Goal: Find specific page/section: Find specific page/section

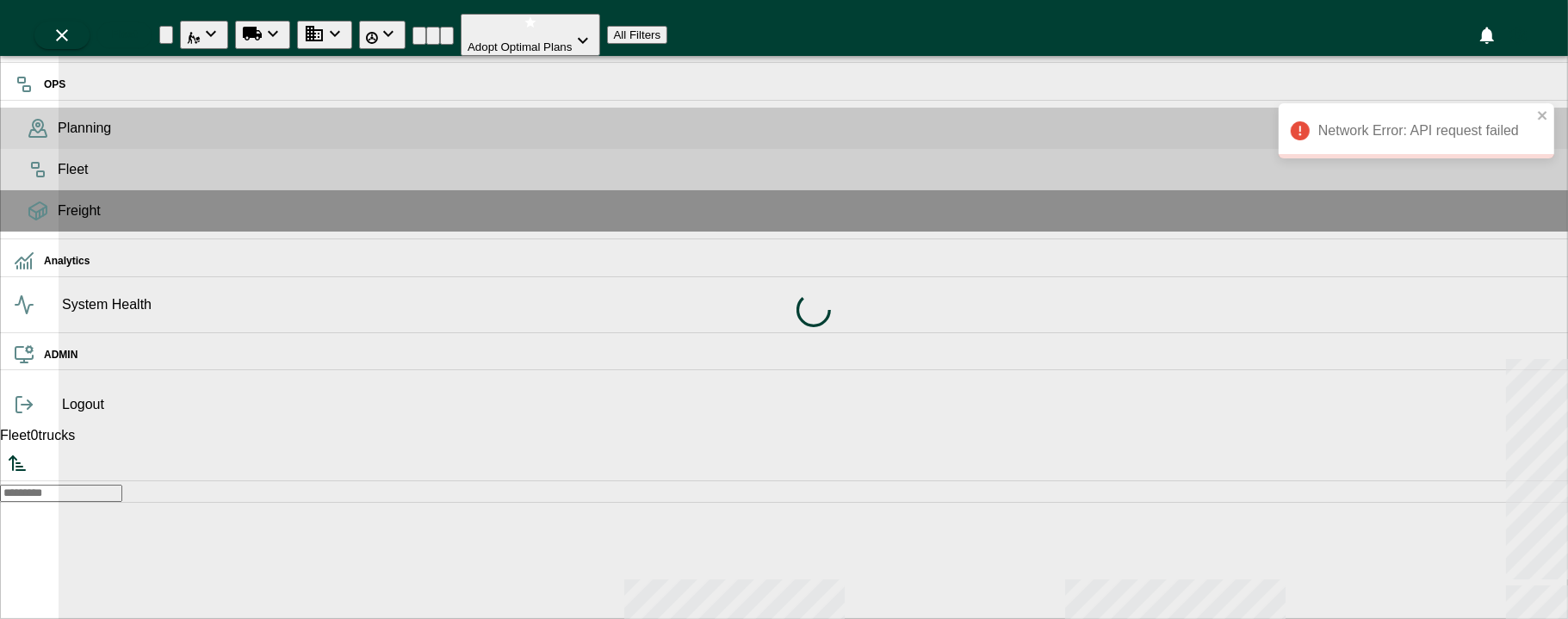
click at [58, 180] on span "Fleet" at bounding box center [806, 169] width 1497 height 20
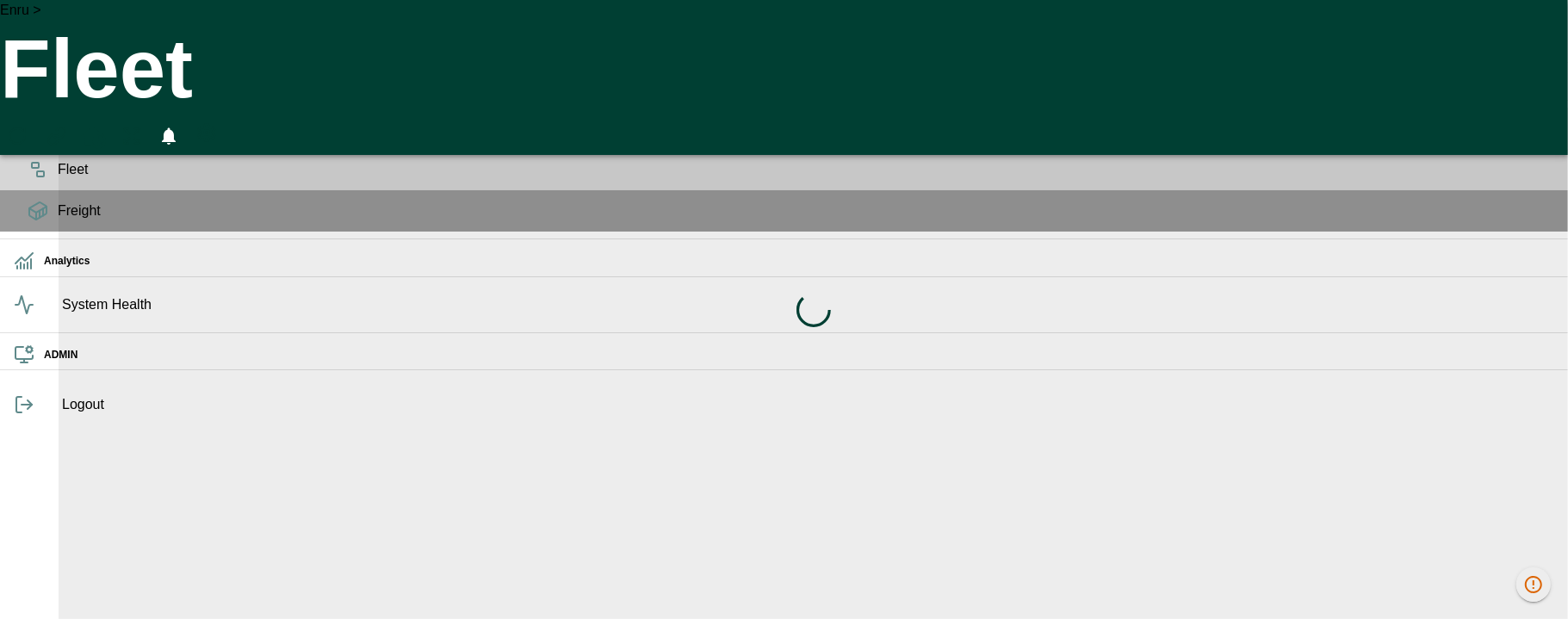
click at [33, 137] on icon at bounding box center [37, 133] width 17 height 7
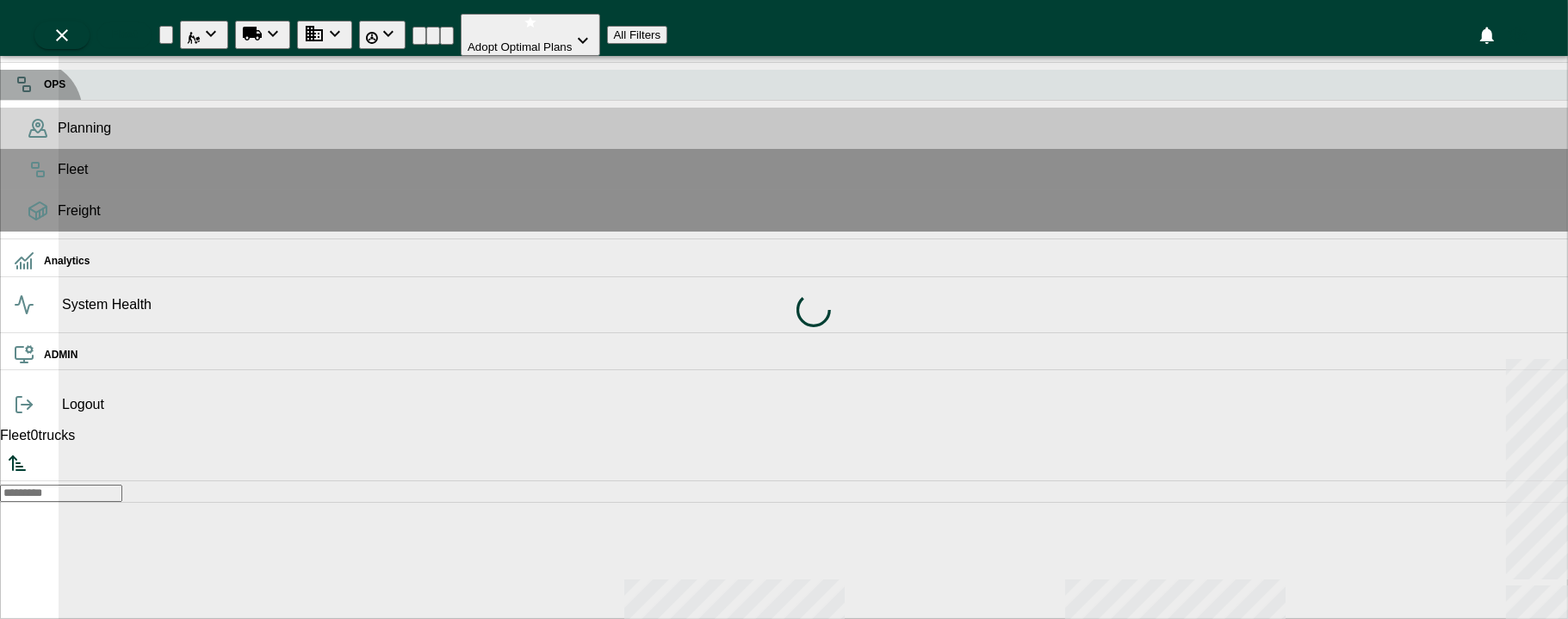
click at [29, 100] on div "OPS" at bounding box center [784, 85] width 1568 height 30
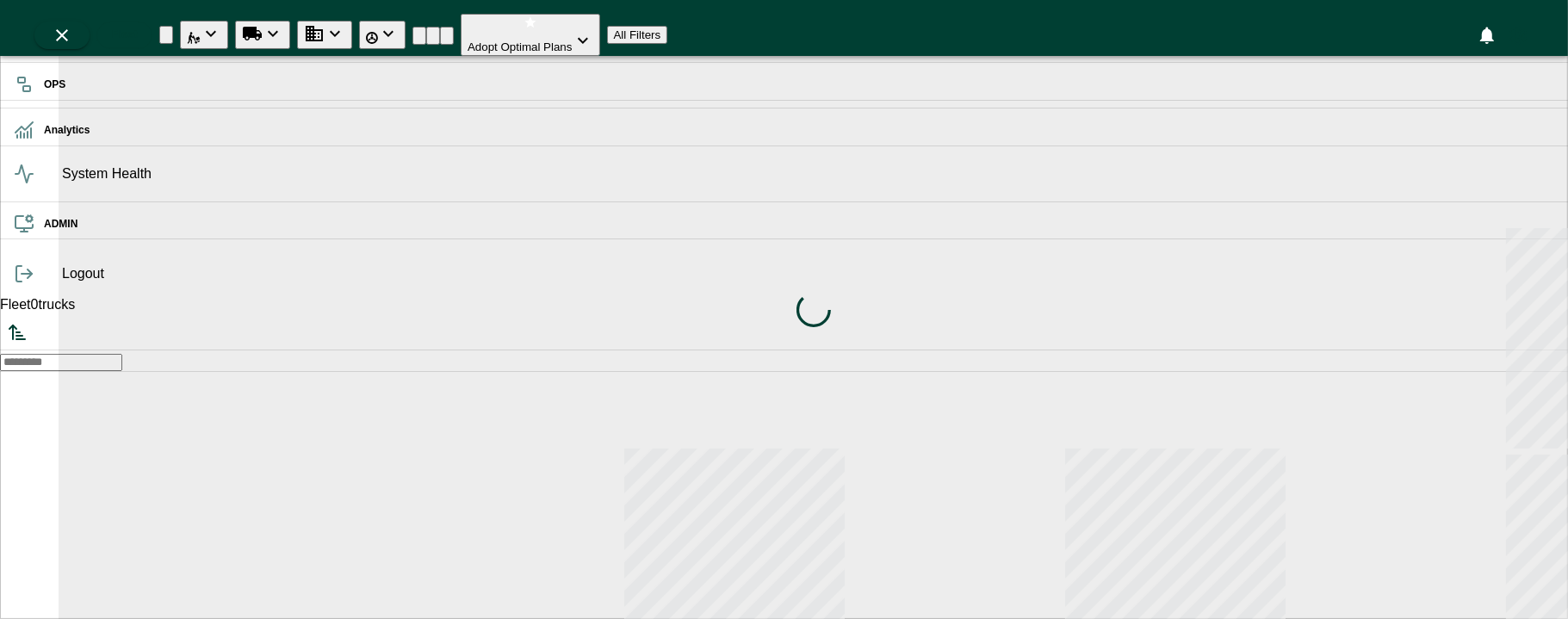
click at [32, 108] on hr at bounding box center [784, 107] width 1568 height 1
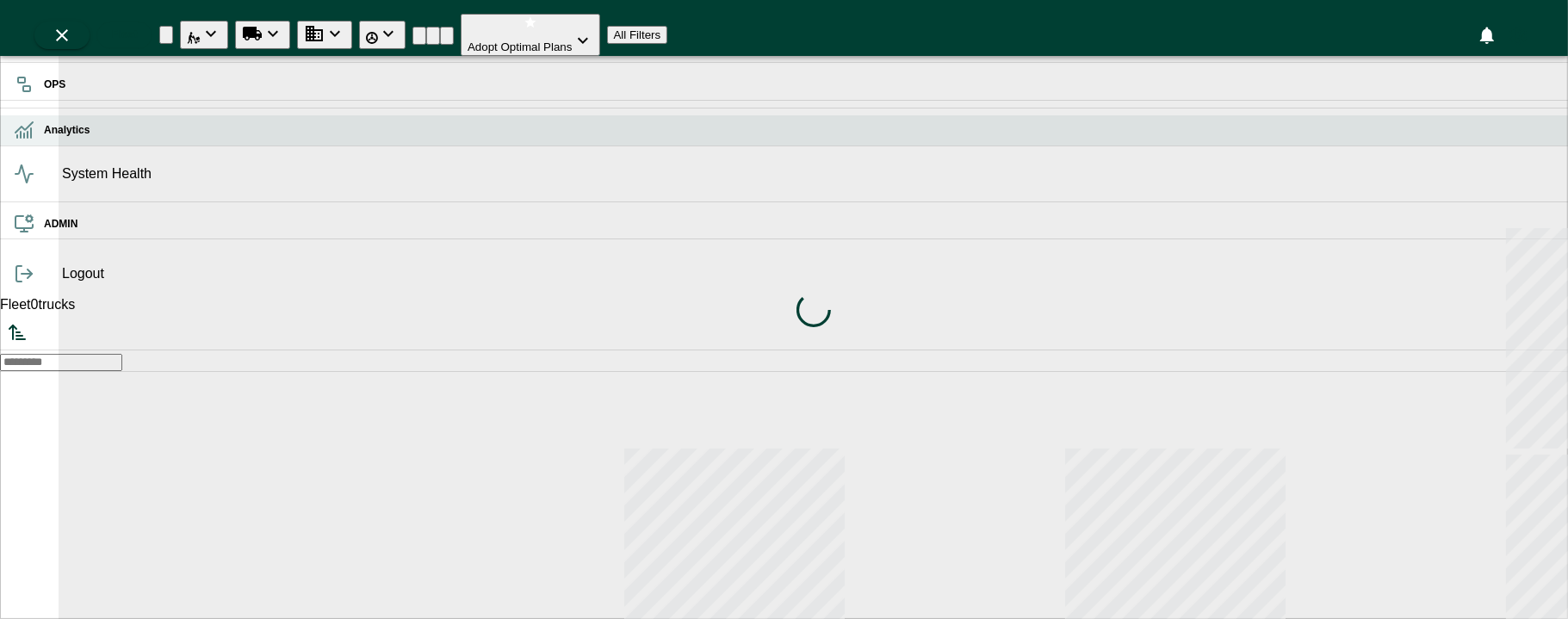
click at [32, 140] on icon at bounding box center [24, 130] width 20 height 20
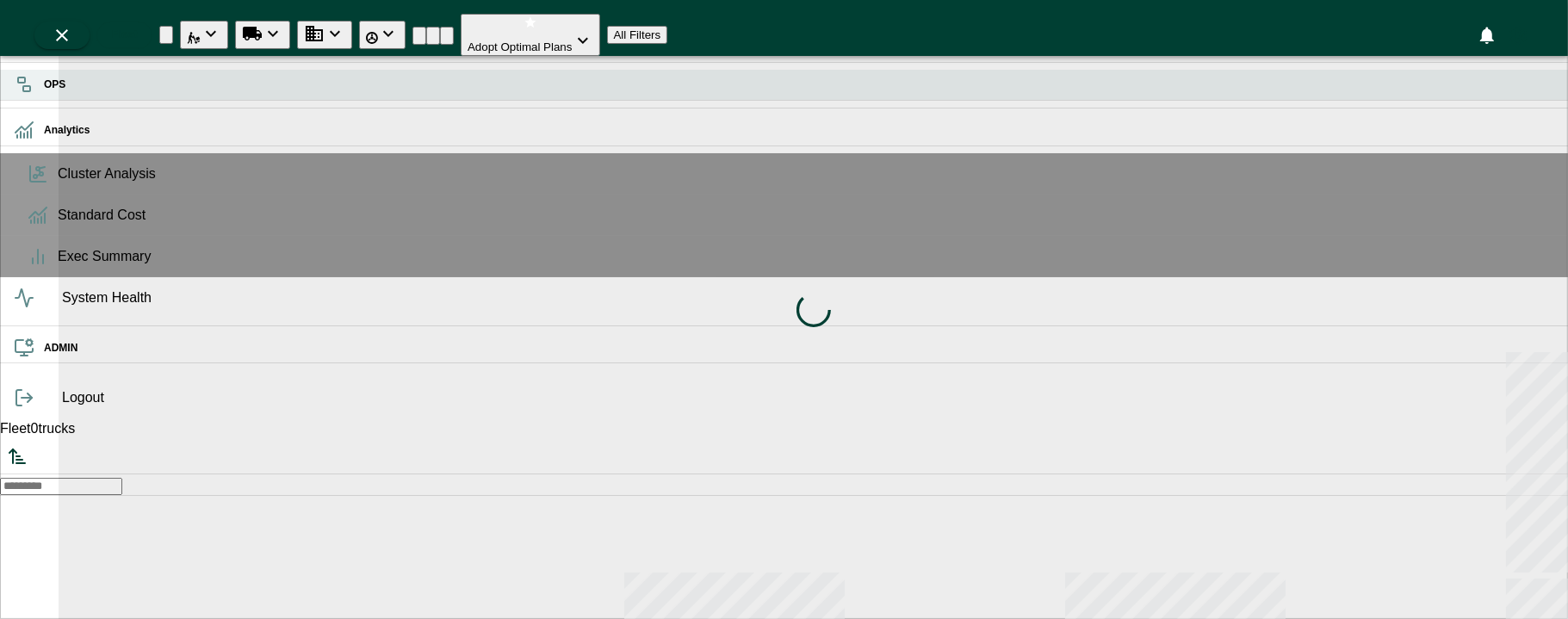
click at [35, 91] on icon at bounding box center [24, 83] width 20 height 20
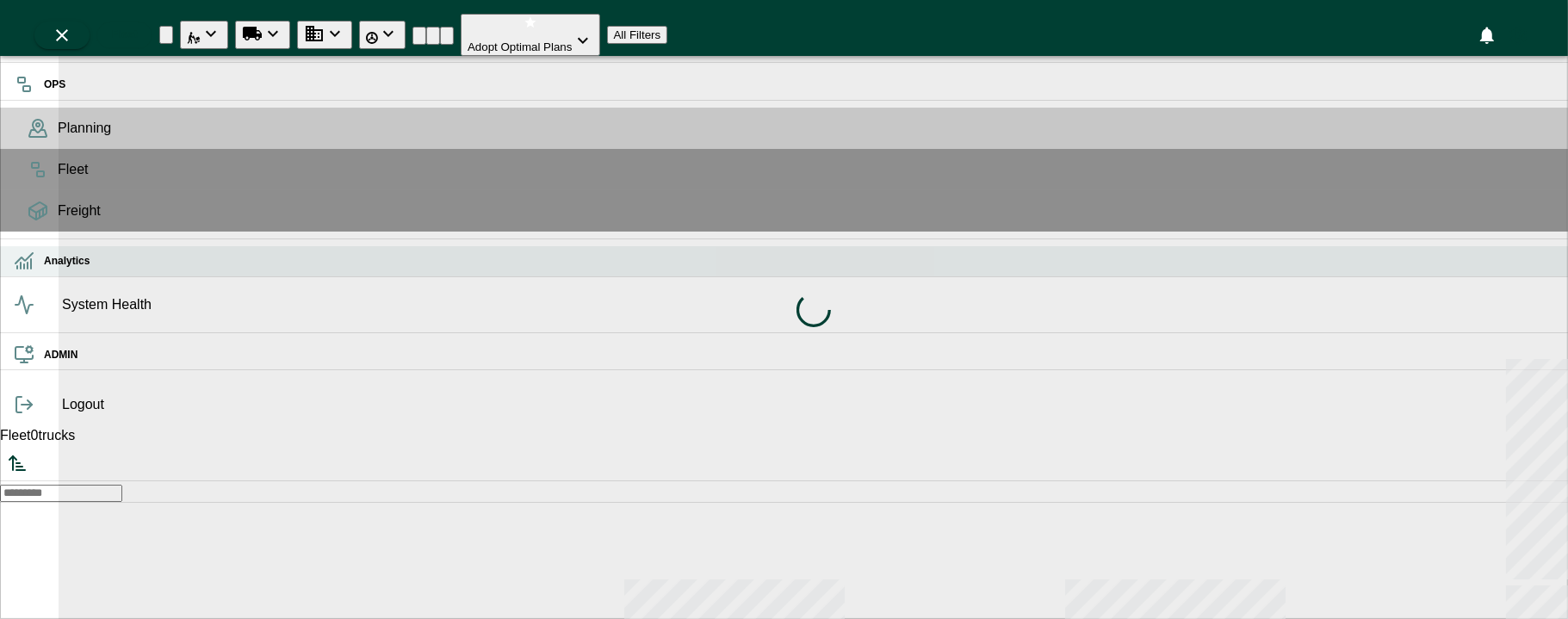
click at [44, 270] on h6 "Analytics" at bounding box center [798, 261] width 1510 height 16
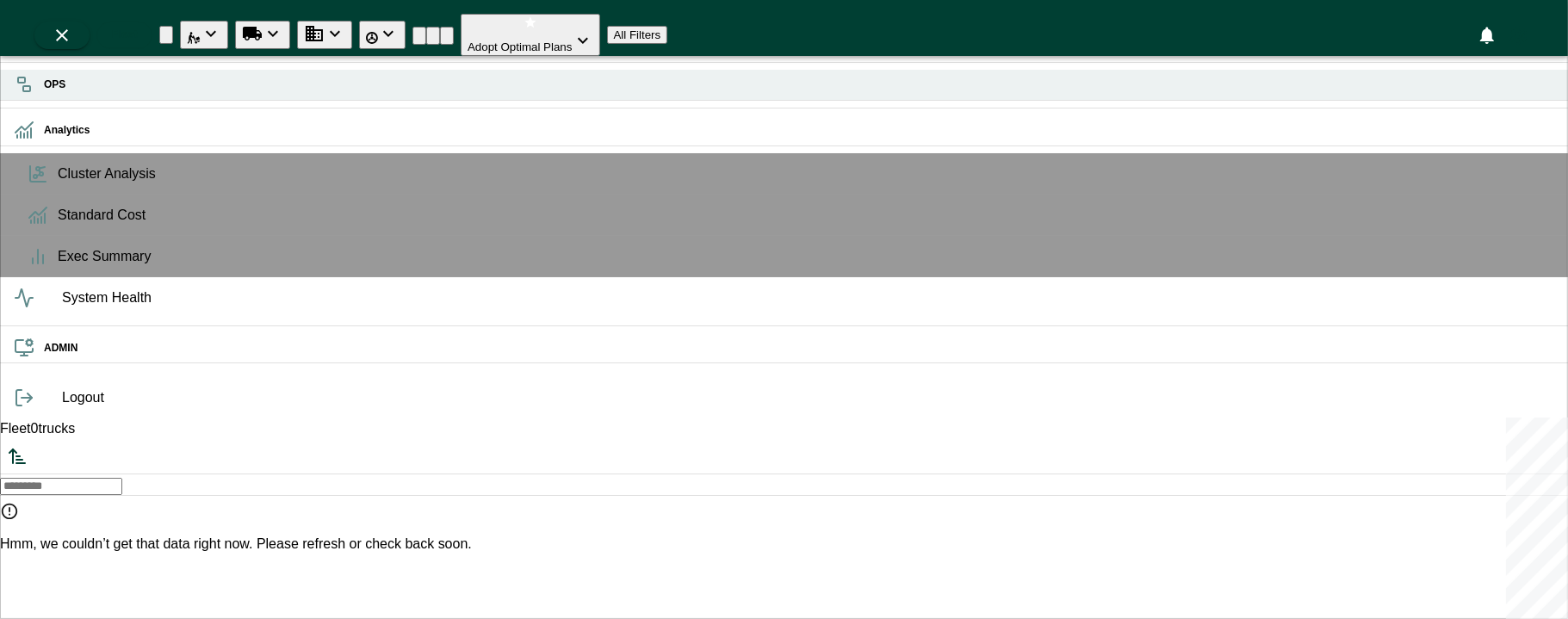
click at [22, 82] on rect at bounding box center [21, 80] width 7 height 5
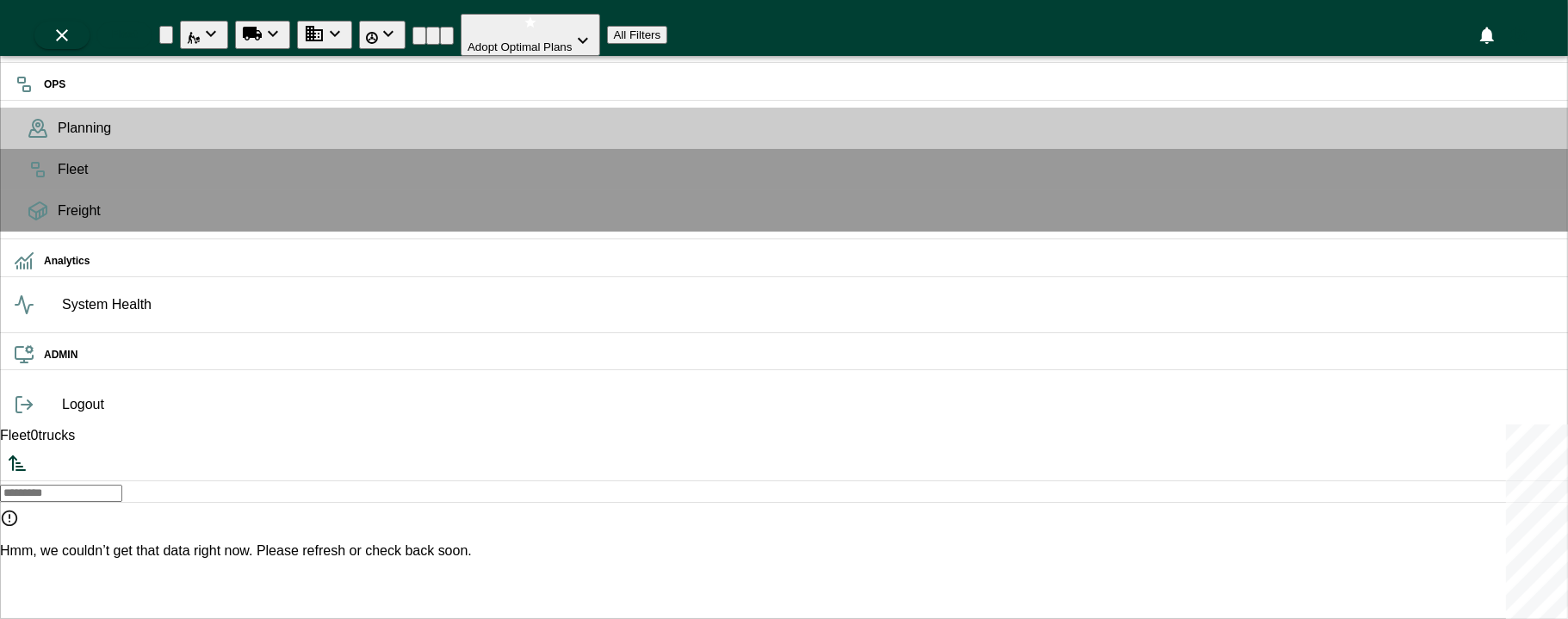
click at [33, 132] on icon at bounding box center [38, 126] width 11 height 13
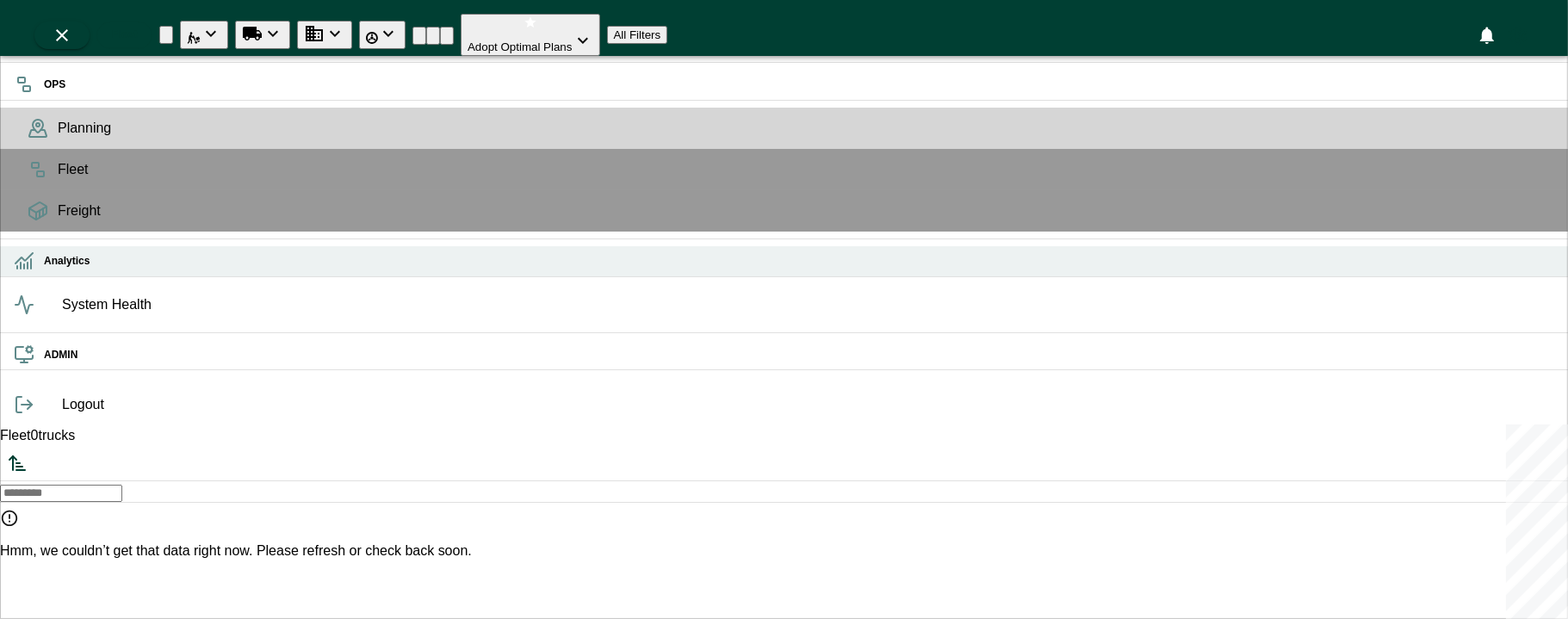
click at [26, 272] on icon at bounding box center [24, 260] width 20 height 20
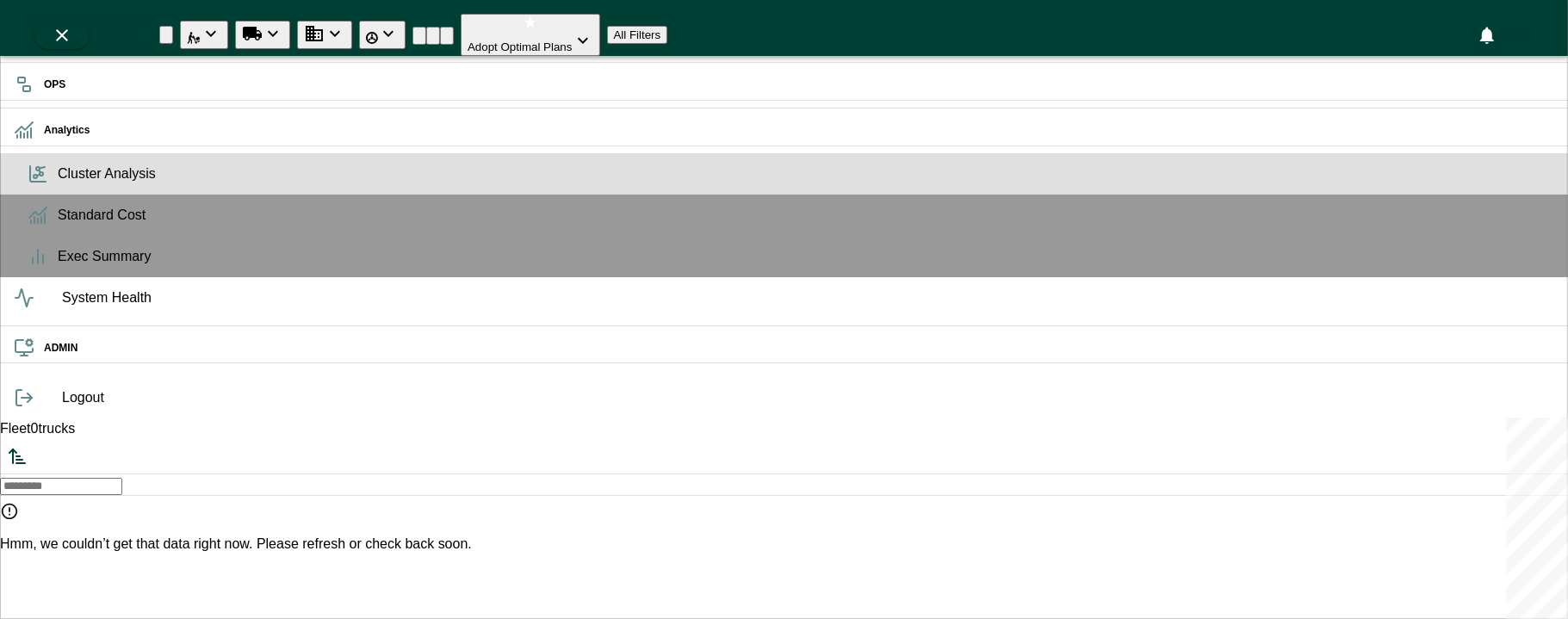
click at [58, 185] on span "Cluster Analysis" at bounding box center [806, 173] width 1497 height 20
